Goal: Task Accomplishment & Management: Manage account settings

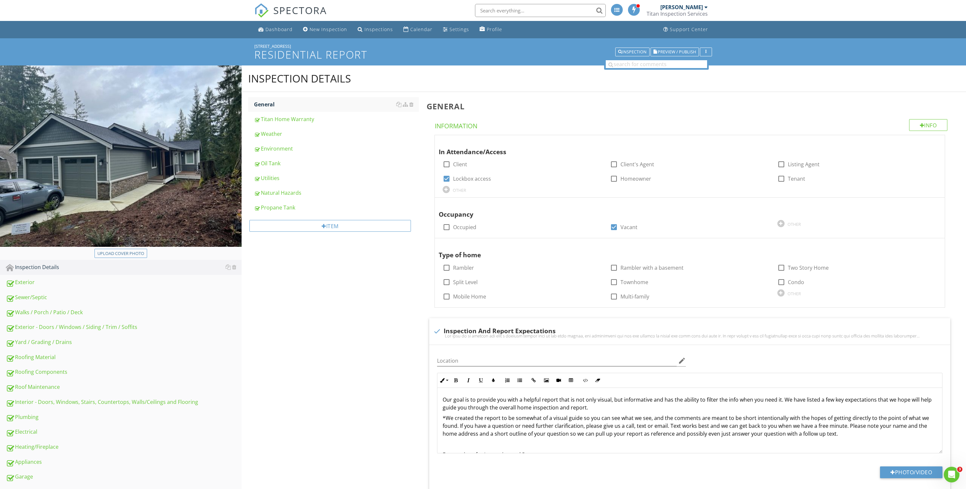
click at [353, 388] on div "Inspection Details General Titan Home Warranty Weather Environment Oil Tank Uti…" at bounding box center [604, 317] width 725 height 504
click at [99, 324] on div "Exterior - Doors / Windows / Siding / Trim / Soffits" at bounding box center [124, 327] width 236 height 9
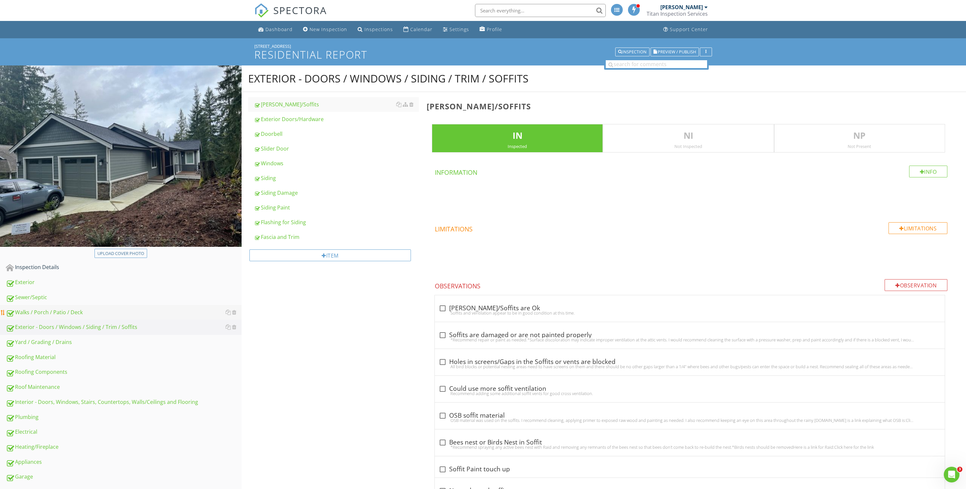
click at [97, 310] on div "Walks / Porch / Patio / Deck" at bounding box center [124, 312] width 236 height 9
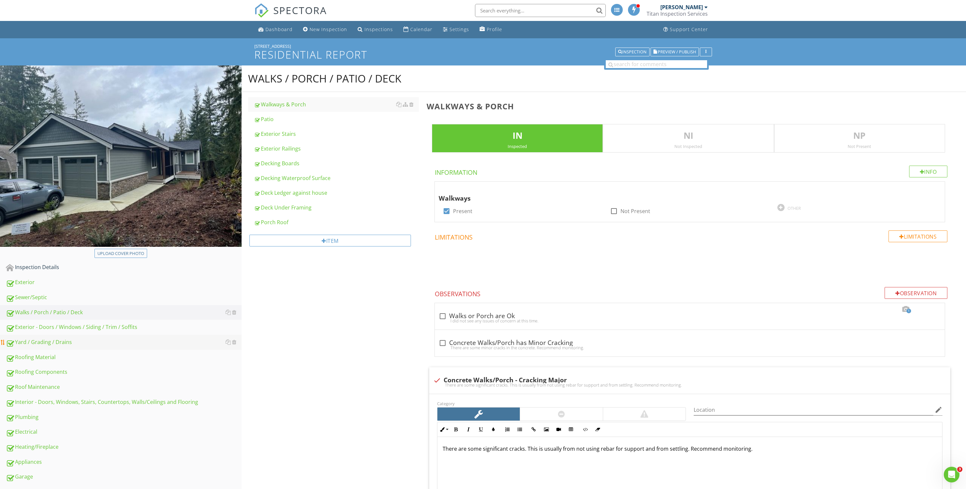
click at [89, 337] on link "Yard / Grading / Drains" at bounding box center [124, 342] width 236 height 15
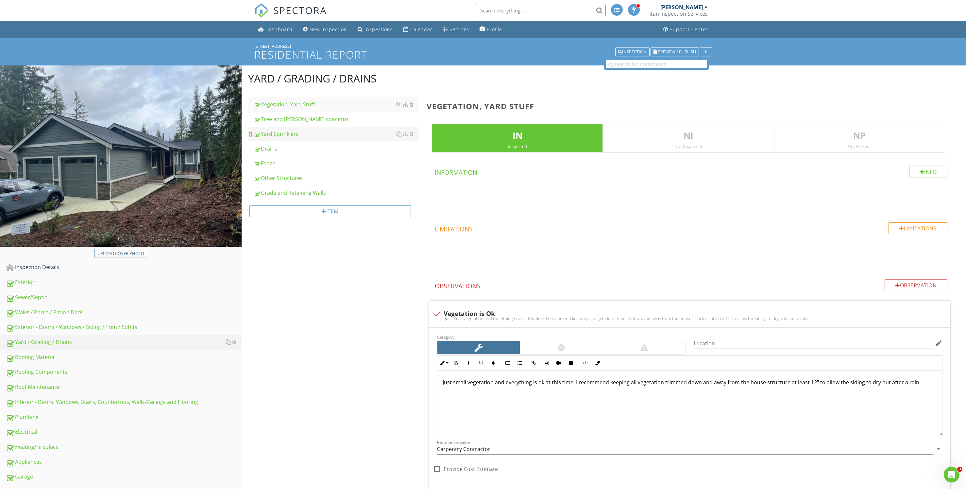
click at [343, 134] on div "Yard Sprinklers" at bounding box center [336, 134] width 165 height 8
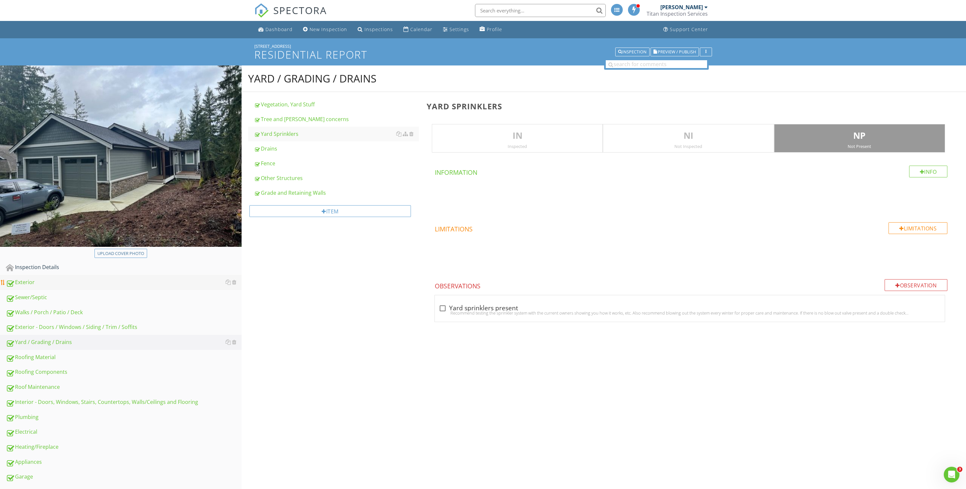
click at [145, 282] on div "Exterior" at bounding box center [124, 282] width 236 height 9
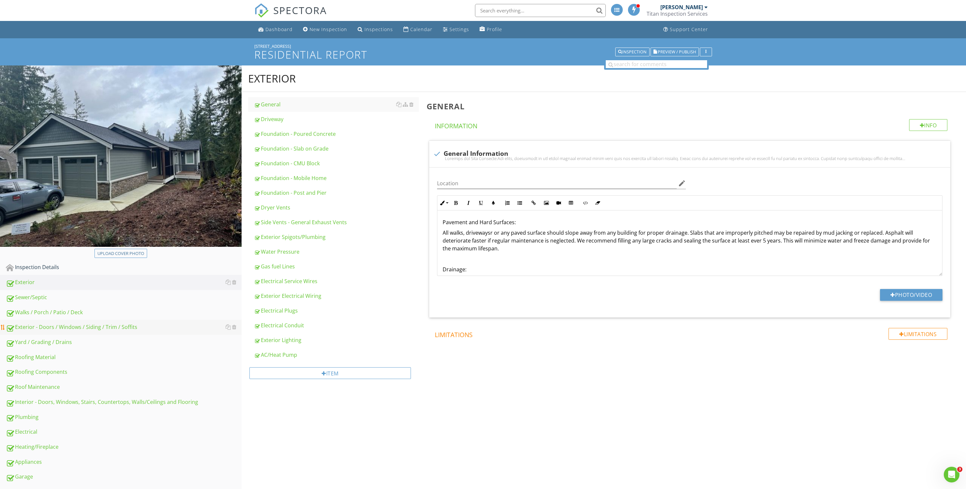
click at [129, 329] on div "Exterior - Doors / Windows / Siding / Trim / Soffits" at bounding box center [124, 327] width 236 height 9
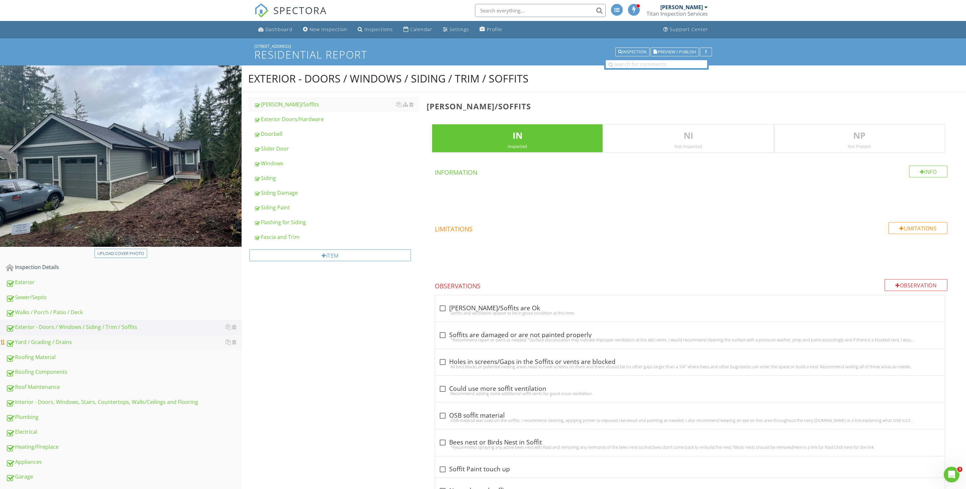
click at [142, 339] on div "Yard / Grading / Drains" at bounding box center [124, 342] width 236 height 9
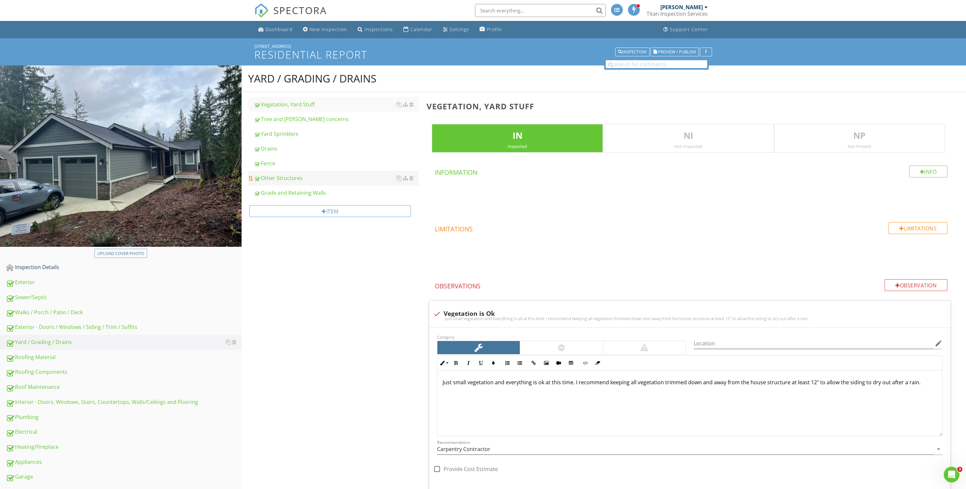
click at [344, 173] on link "Other Structures" at bounding box center [336, 178] width 165 height 14
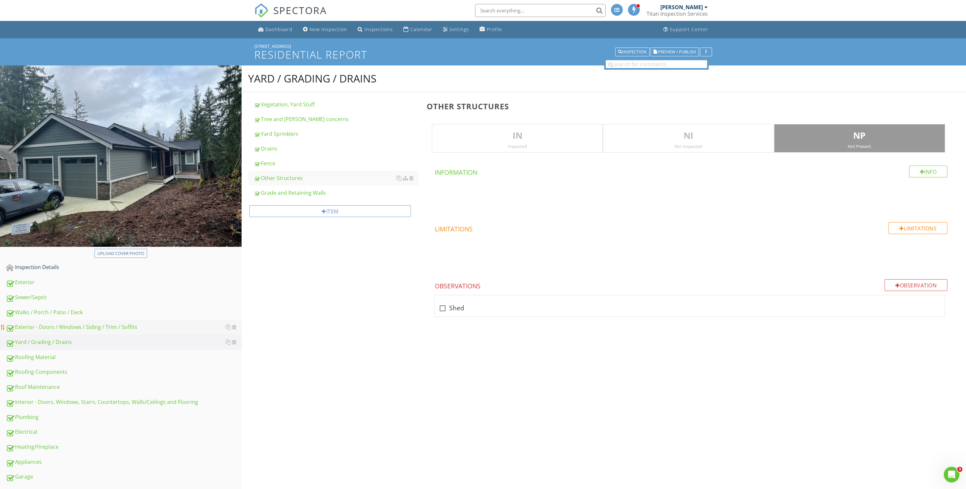
click at [106, 324] on div "Exterior - Doors / Windows / Siding / Trim / Soffits" at bounding box center [124, 327] width 236 height 9
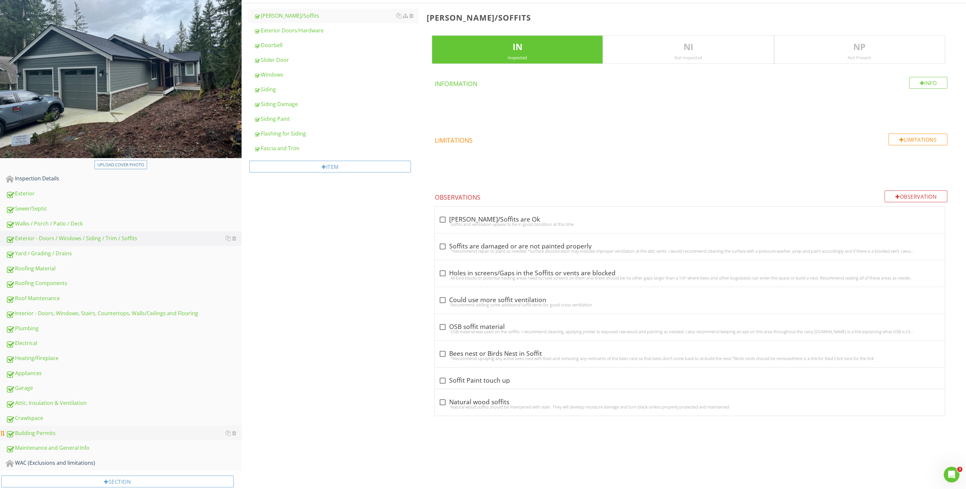
scroll to position [98, 0]
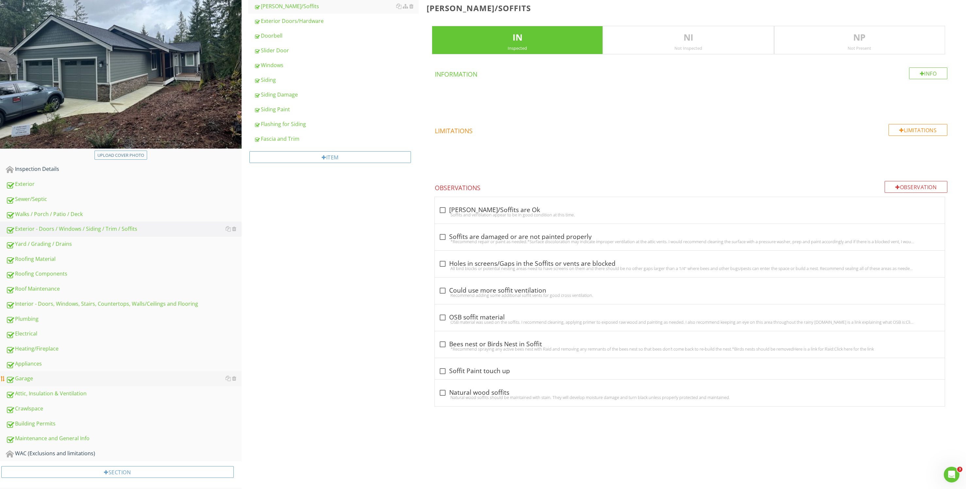
click at [91, 376] on div "Garage" at bounding box center [124, 378] width 236 height 9
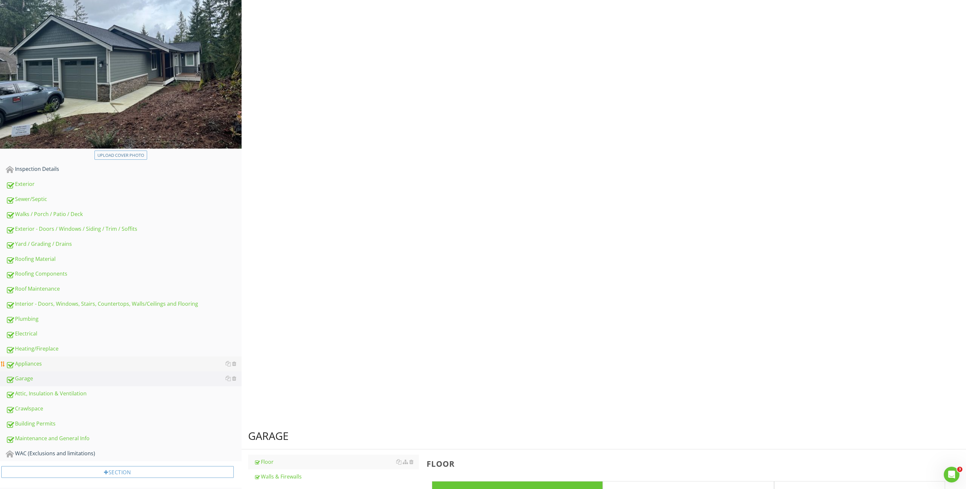
click at [92, 360] on div "Appliances" at bounding box center [124, 363] width 236 height 9
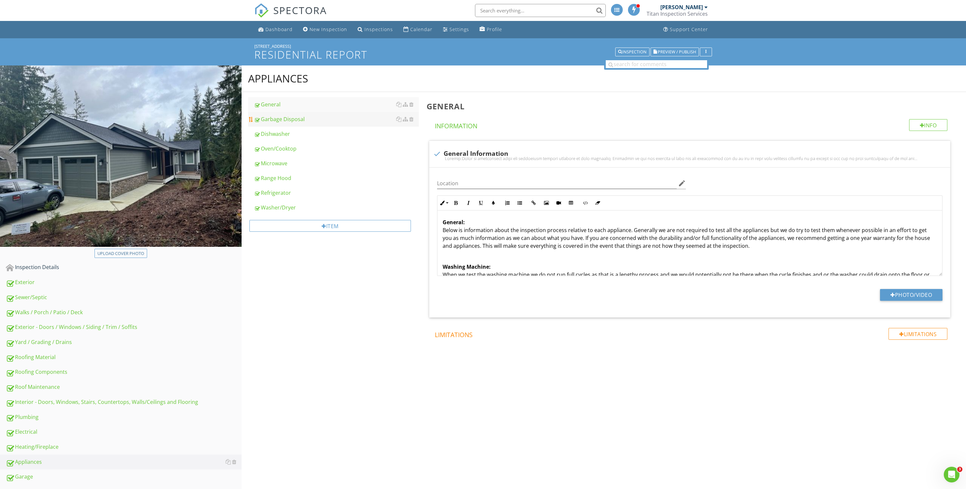
click at [365, 117] on div "Garbage Disposal" at bounding box center [336, 119] width 165 height 8
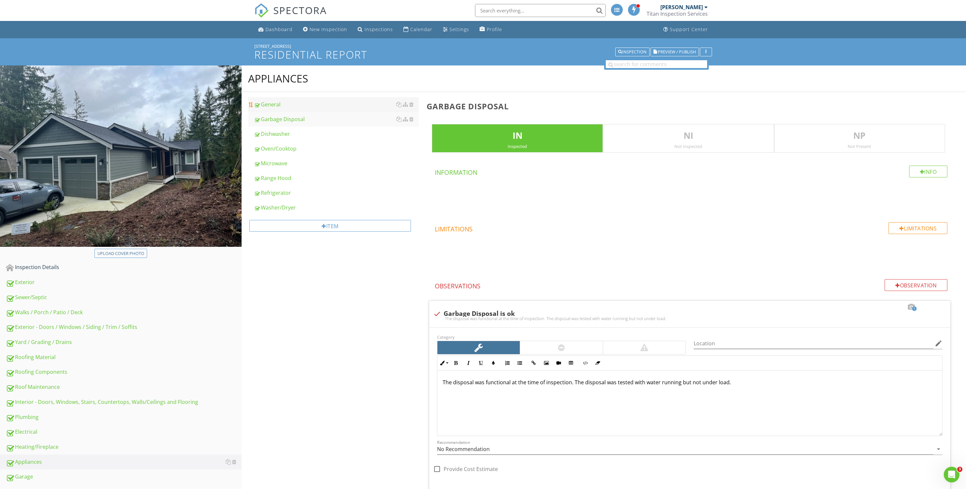
click at [369, 106] on div "General" at bounding box center [336, 104] width 165 height 8
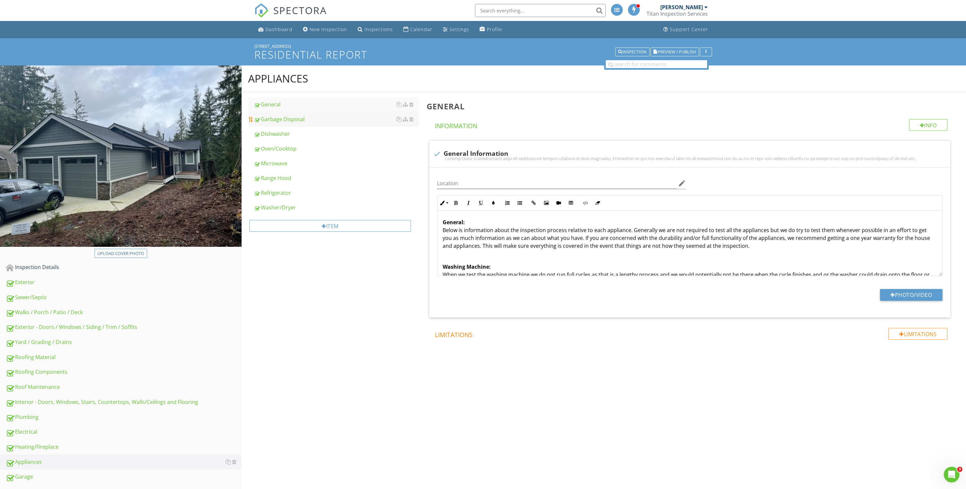
click at [325, 119] on div "Garbage Disposal" at bounding box center [336, 119] width 165 height 8
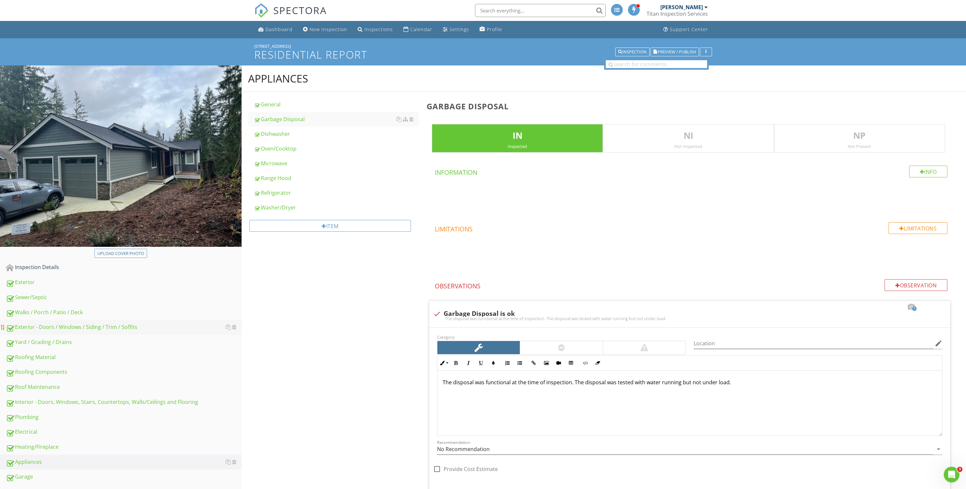
click at [103, 322] on link "Exterior - Doors / Windows / Siding / Trim / Soffits" at bounding box center [124, 326] width 236 height 15
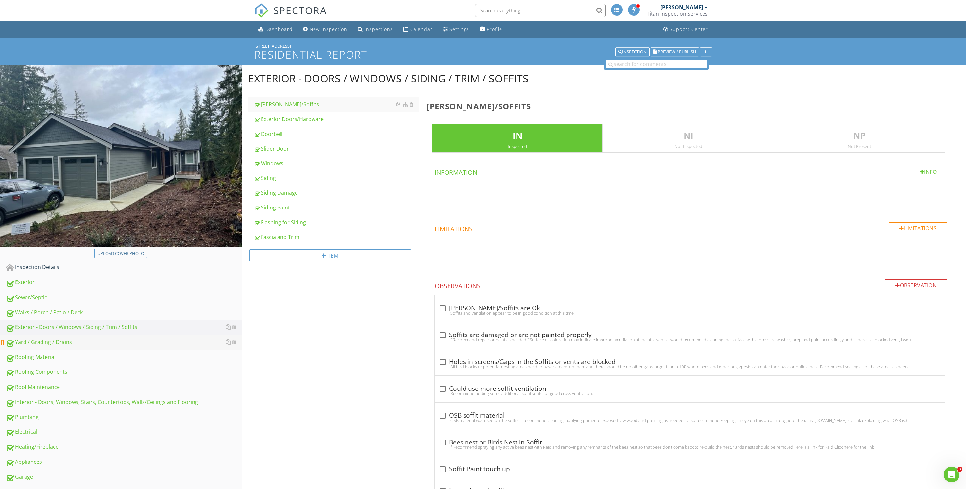
click at [92, 335] on link "Yard / Grading / Drains" at bounding box center [124, 342] width 236 height 15
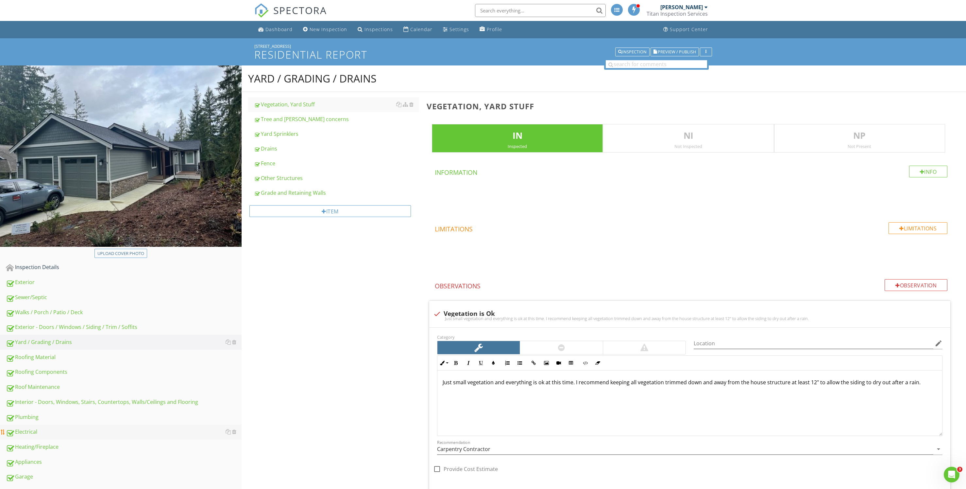
click at [39, 429] on div "Electrical" at bounding box center [124, 431] width 236 height 9
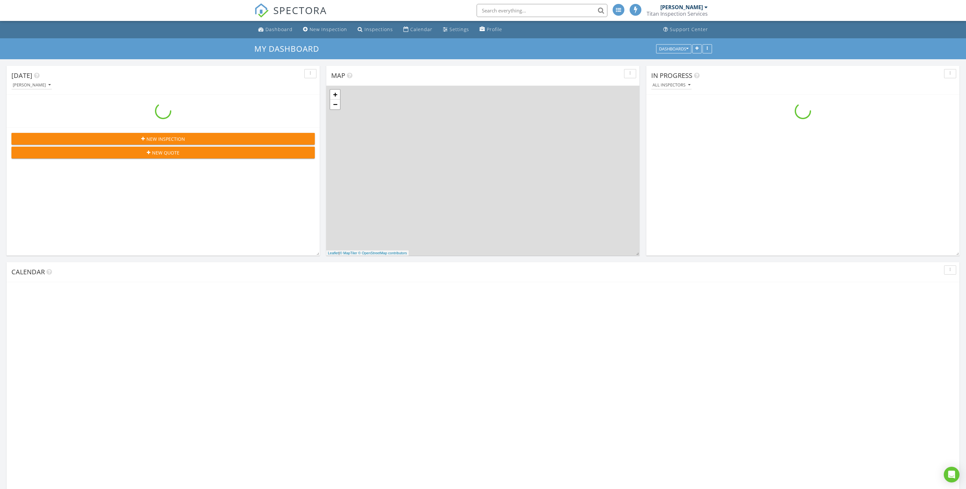
scroll to position [625, 996]
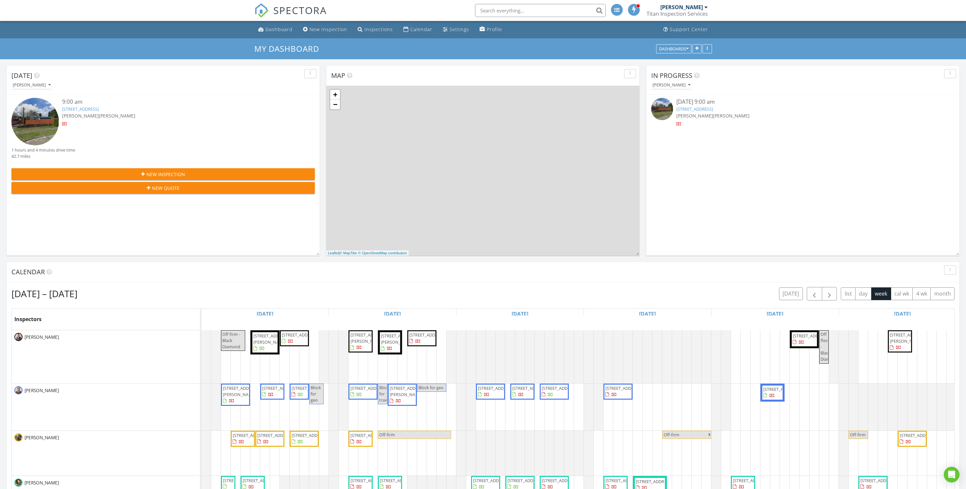
click at [706, 105] on div "08/27/25 9:00 am" at bounding box center [803, 102] width 253 height 8
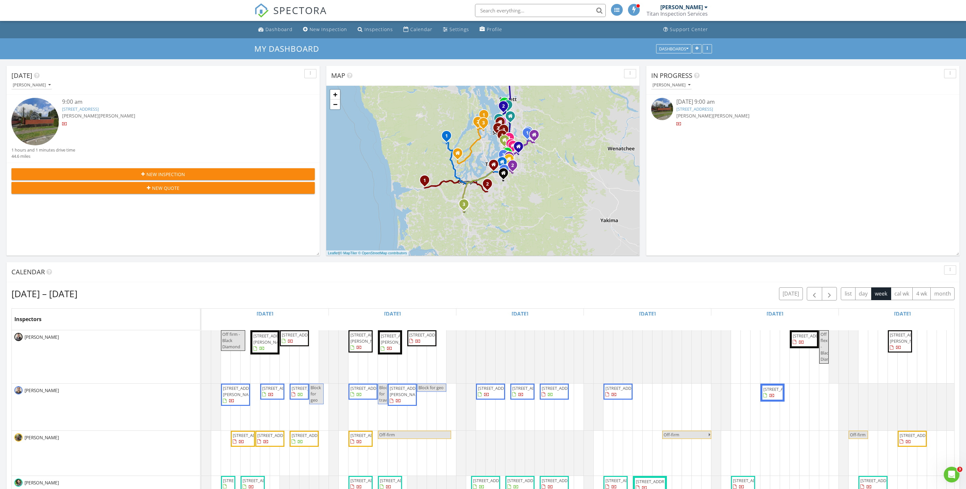
scroll to position [0, 0]
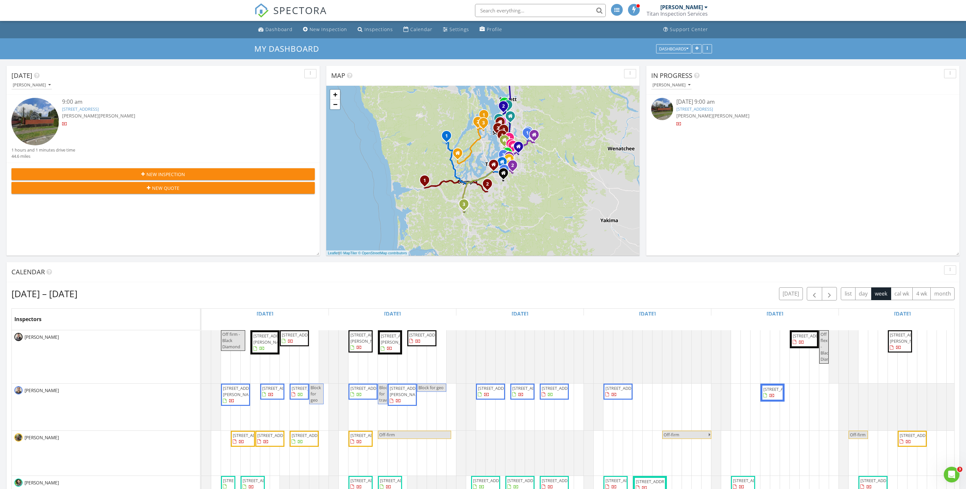
click at [696, 113] on span "[PERSON_NAME]" at bounding box center [695, 115] width 37 height 6
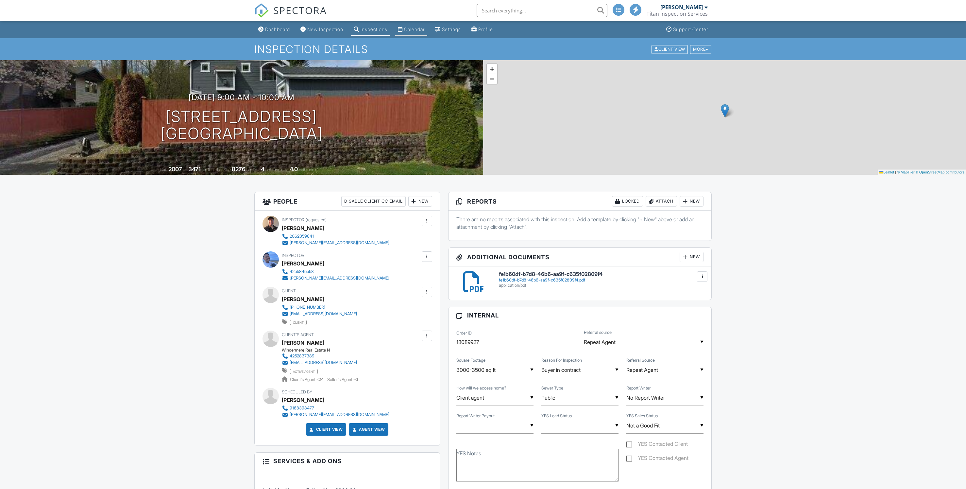
click at [418, 26] on div "Calendar" at bounding box center [414, 29] width 21 height 6
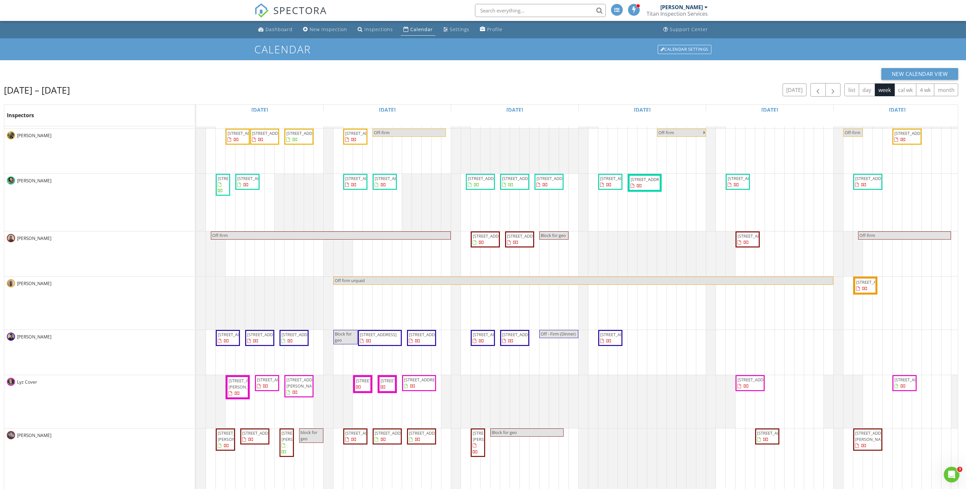
scroll to position [196, 0]
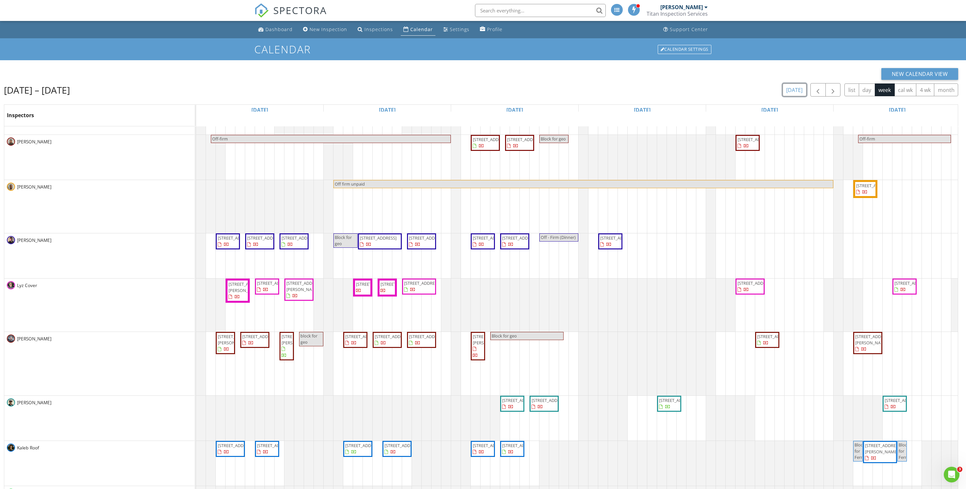
click at [804, 86] on button "today" at bounding box center [795, 89] width 24 height 13
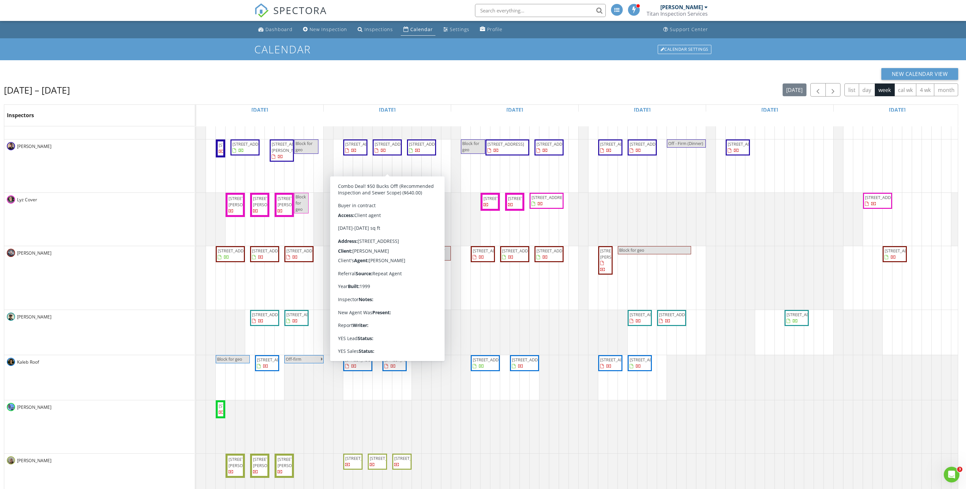
scroll to position [316, 0]
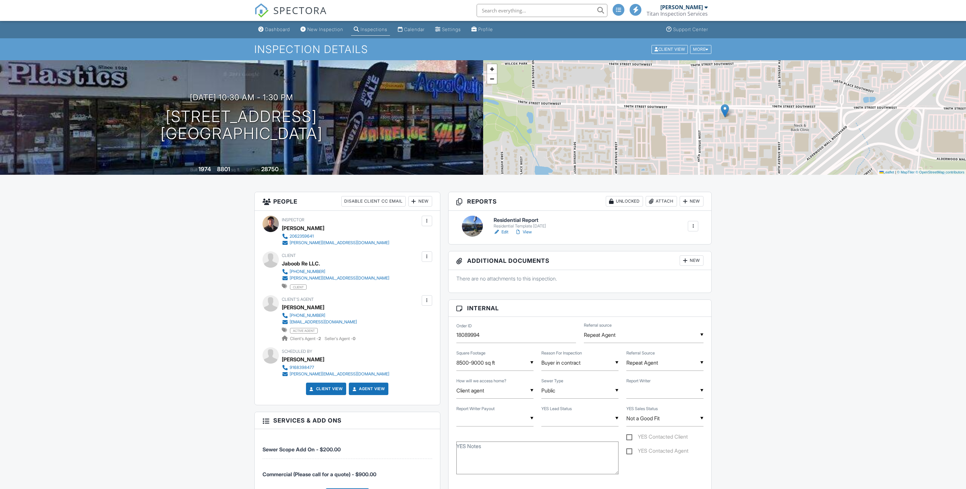
click at [426, 200] on div "New" at bounding box center [420, 201] width 24 height 10
click at [428, 221] on li "Inspector" at bounding box center [444, 221] width 64 height 16
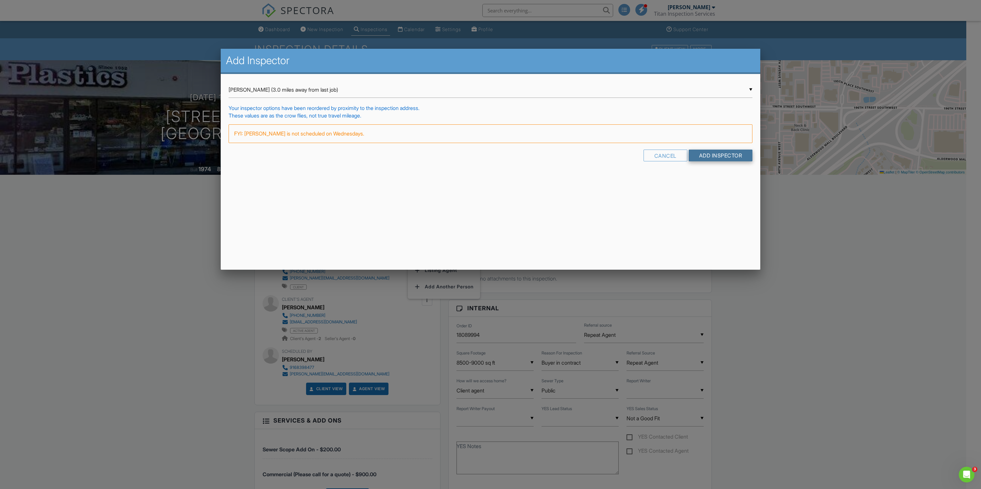
click at [739, 158] on input "Add Inspector" at bounding box center [721, 155] width 64 height 12
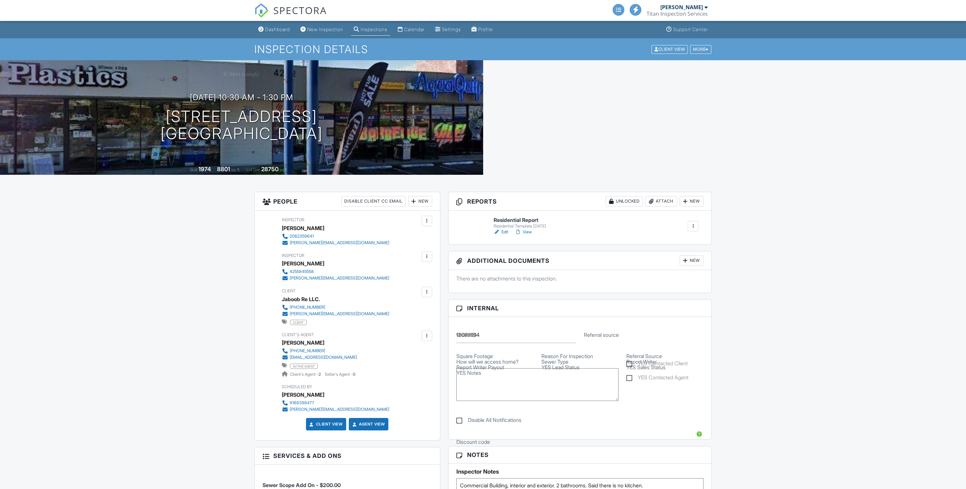
click at [431, 256] on div at bounding box center [427, 256] width 10 height 10
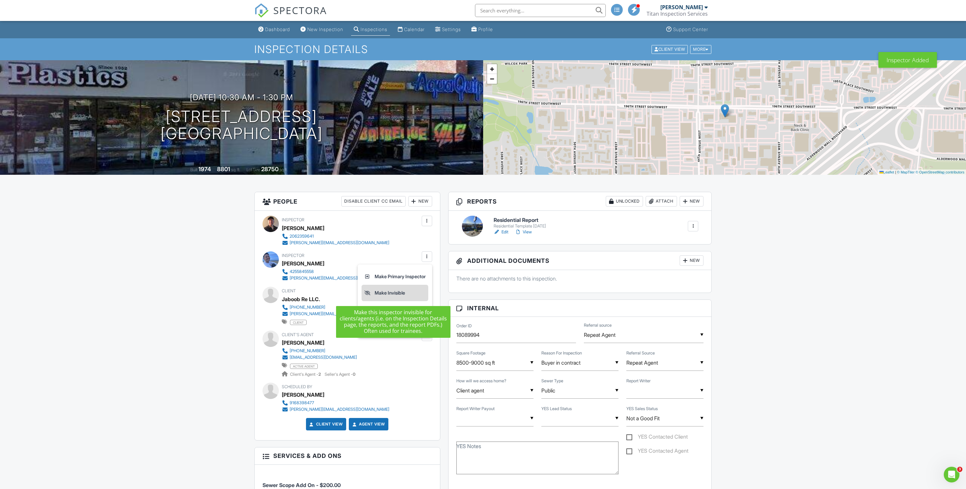
click at [402, 292] on li "Make Invisible" at bounding box center [395, 292] width 67 height 16
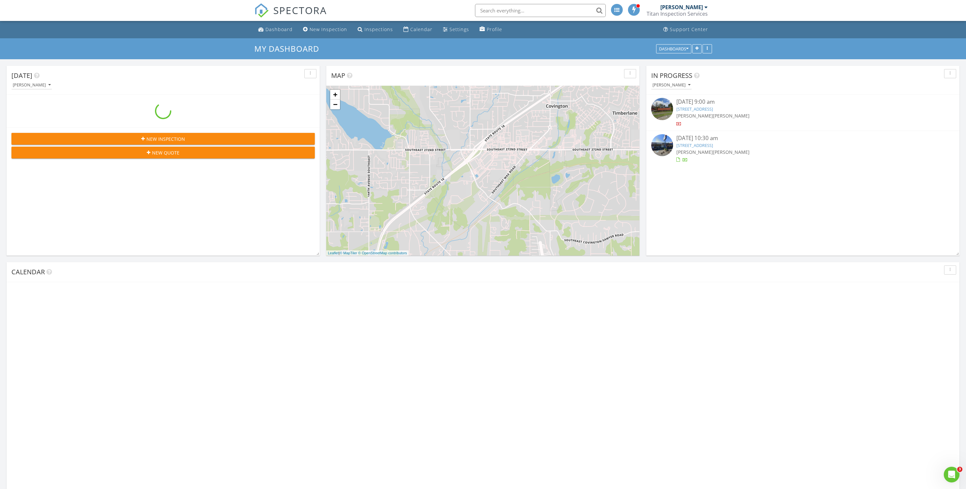
scroll to position [625, 996]
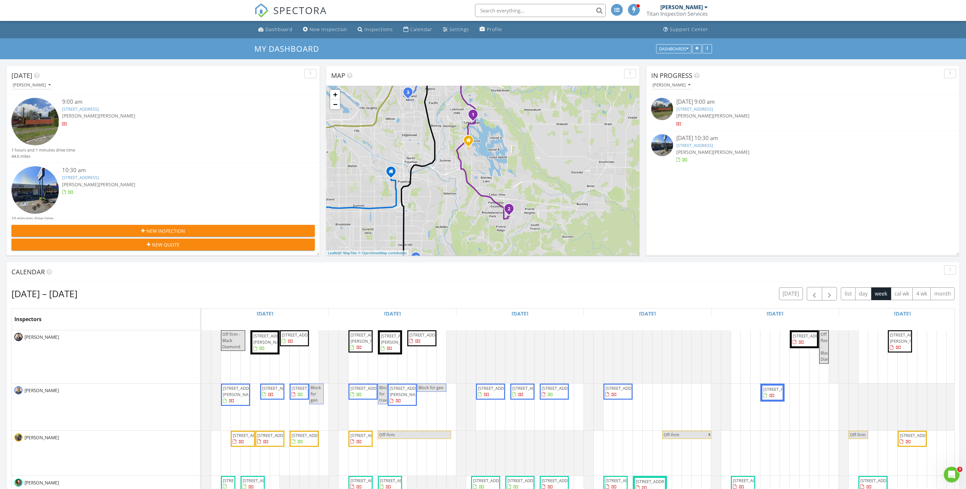
click at [699, 110] on link "15006 Old Manor Way, Lynnwood, WA 98087" at bounding box center [695, 109] width 37 height 6
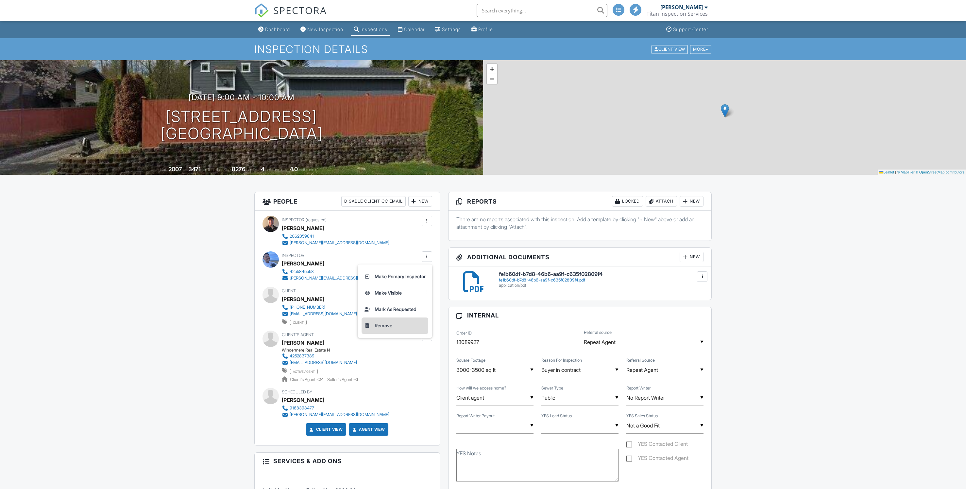
click at [383, 327] on li "Remove" at bounding box center [395, 325] width 67 height 16
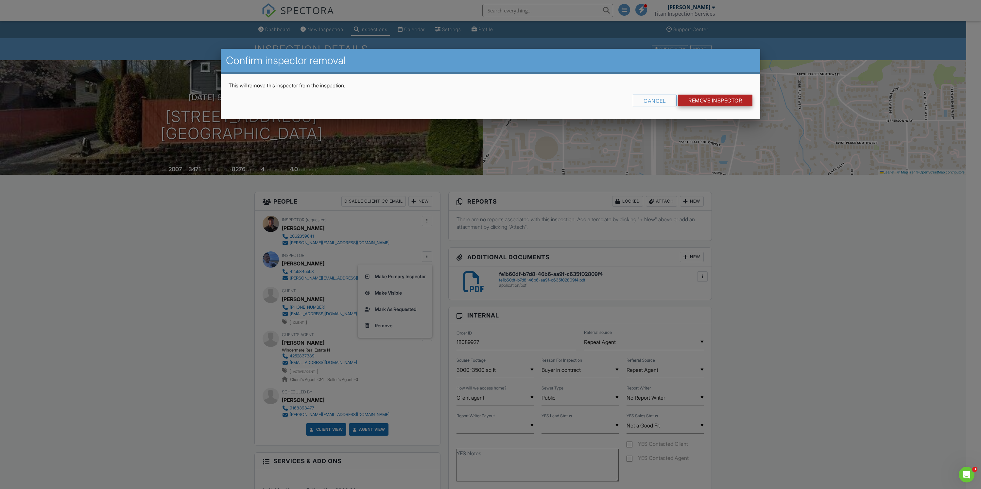
click at [709, 98] on input "Remove Inspector" at bounding box center [715, 101] width 75 height 12
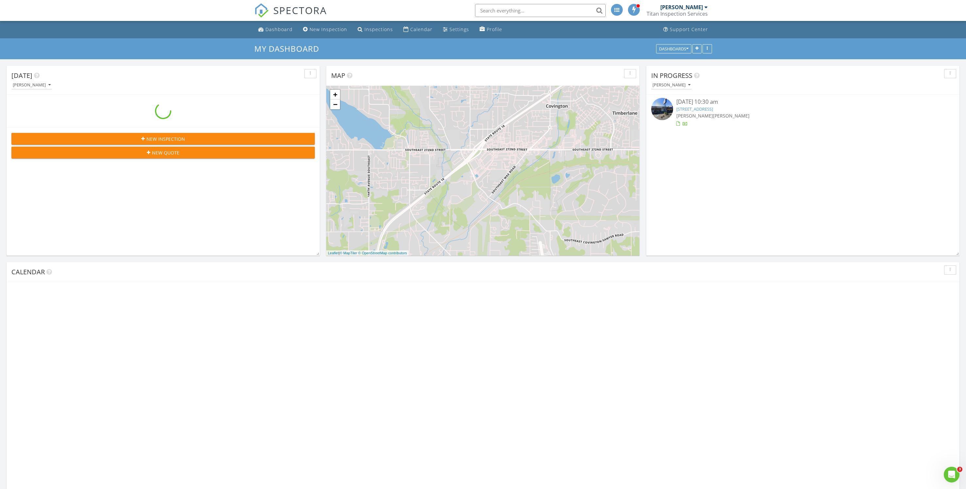
scroll to position [625, 996]
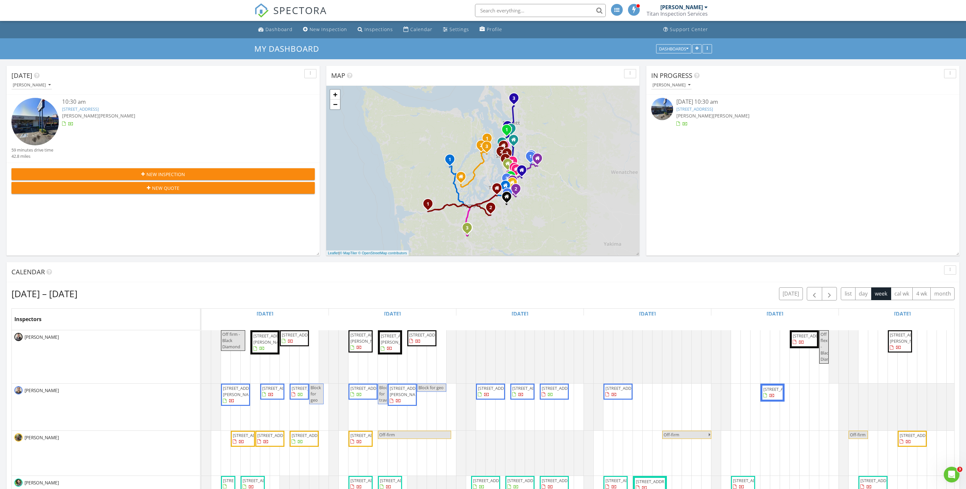
click at [703, 111] on link "4232 196th St SW, Lynnwood, WA 98036" at bounding box center [695, 109] width 37 height 6
